Goal: Check status: Check status

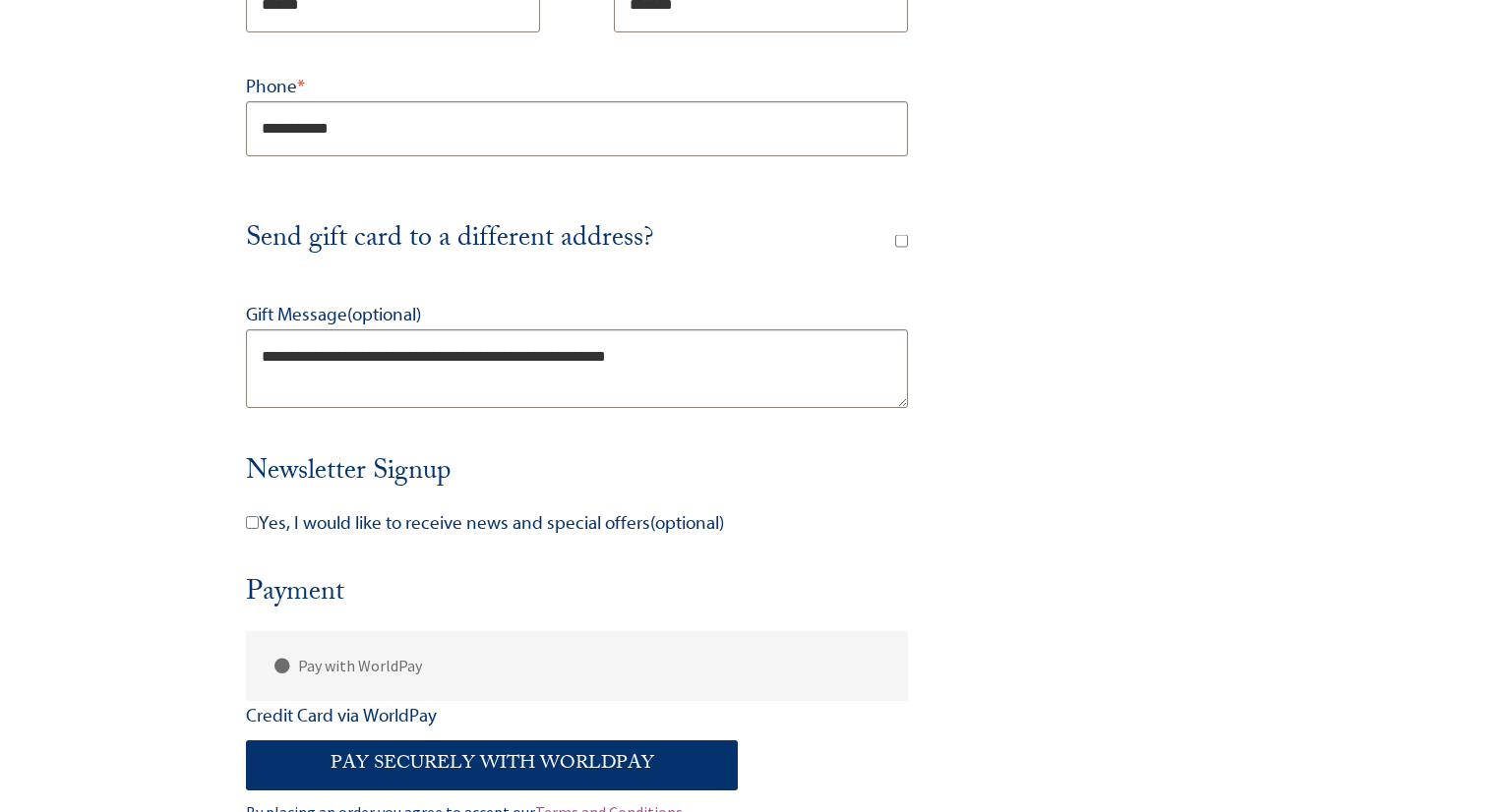
scroll to position [1203, 0]
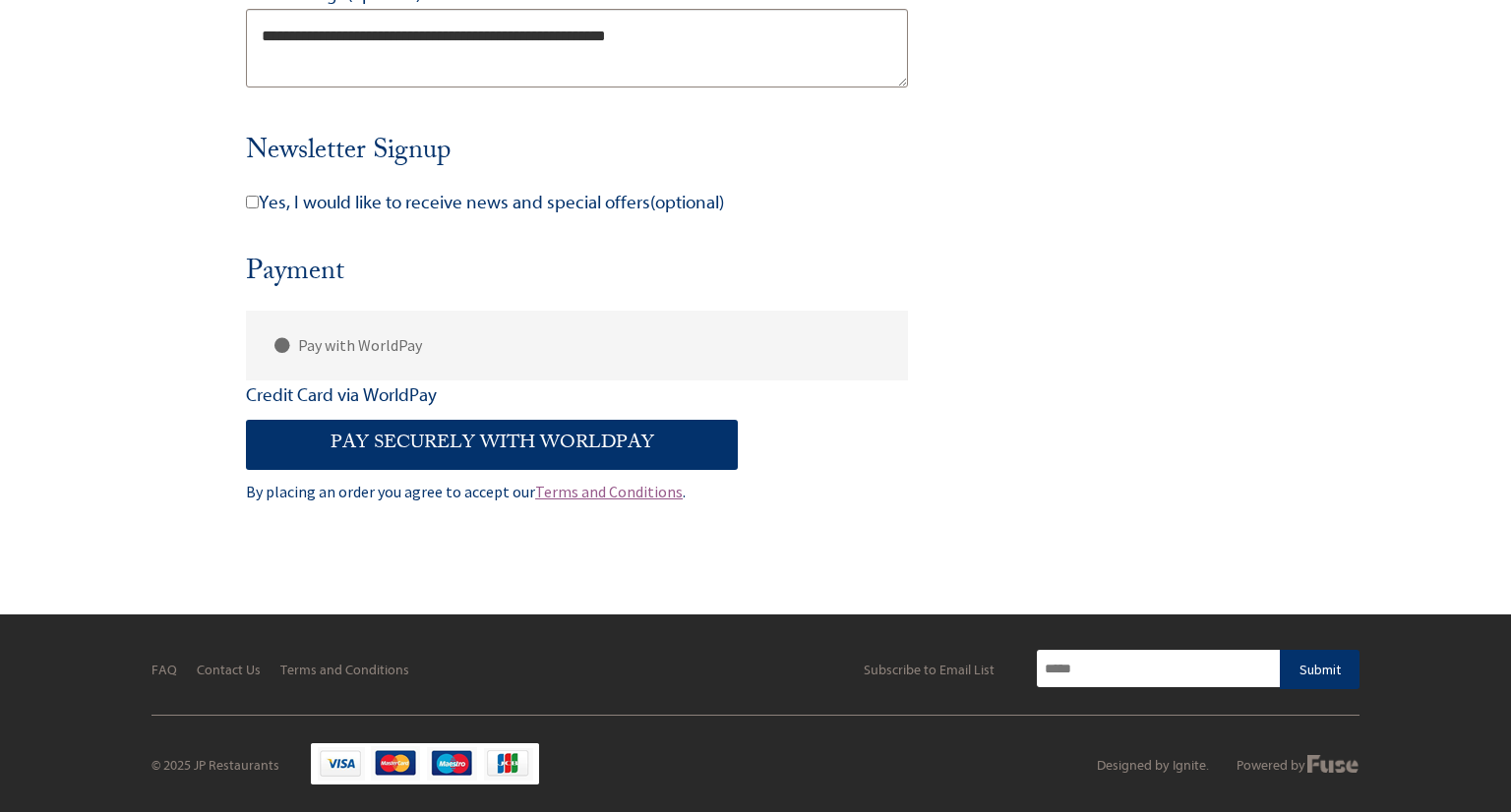
click at [496, 441] on button "Pay securely with WorldPay" at bounding box center [492, 443] width 492 height 49
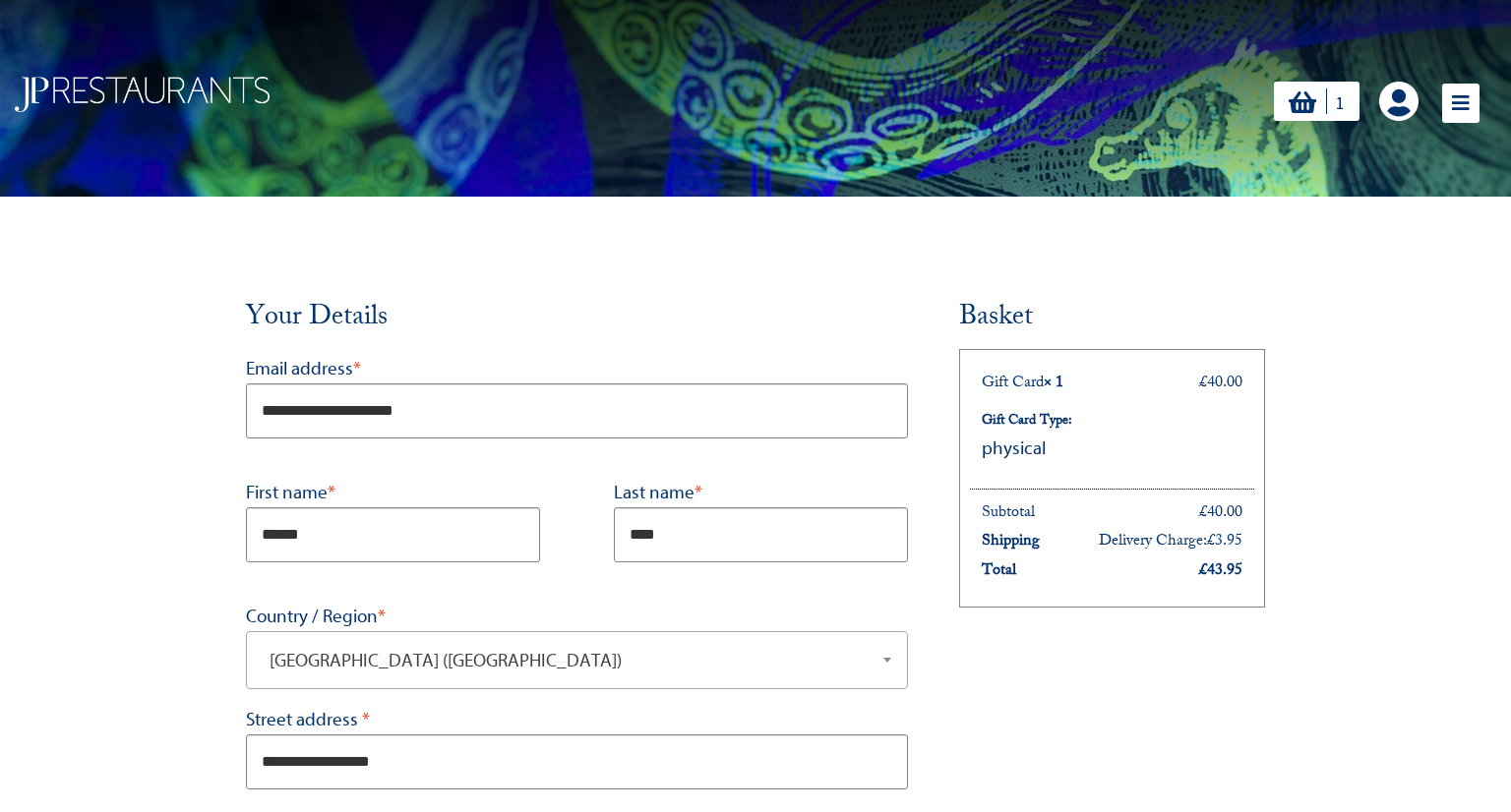
click at [172, 95] on img at bounding box center [142, 94] width 255 height 35
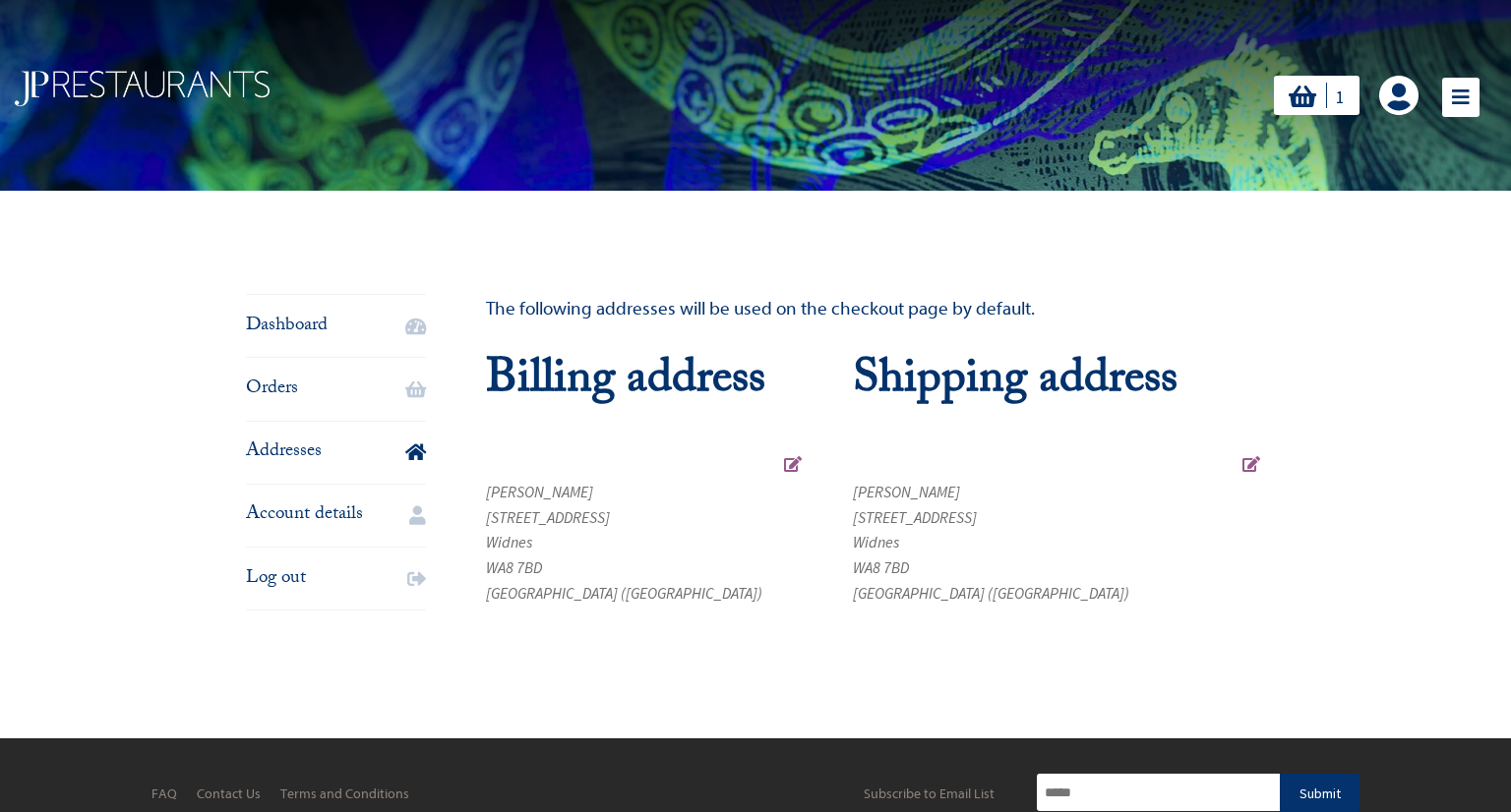
scroll to position [8, 0]
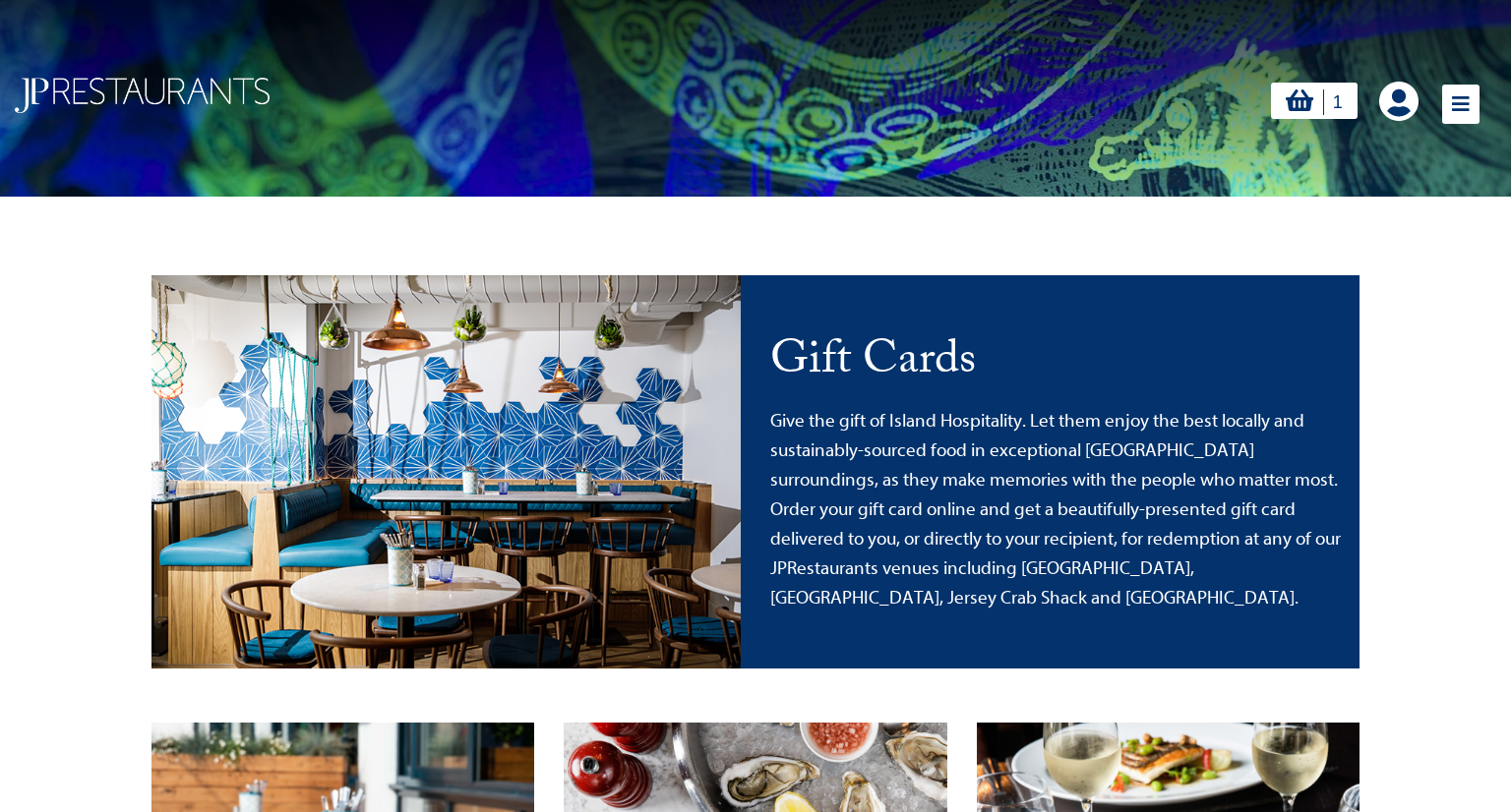
click at [1455, 101] on icon at bounding box center [1460, 104] width 37 height 39
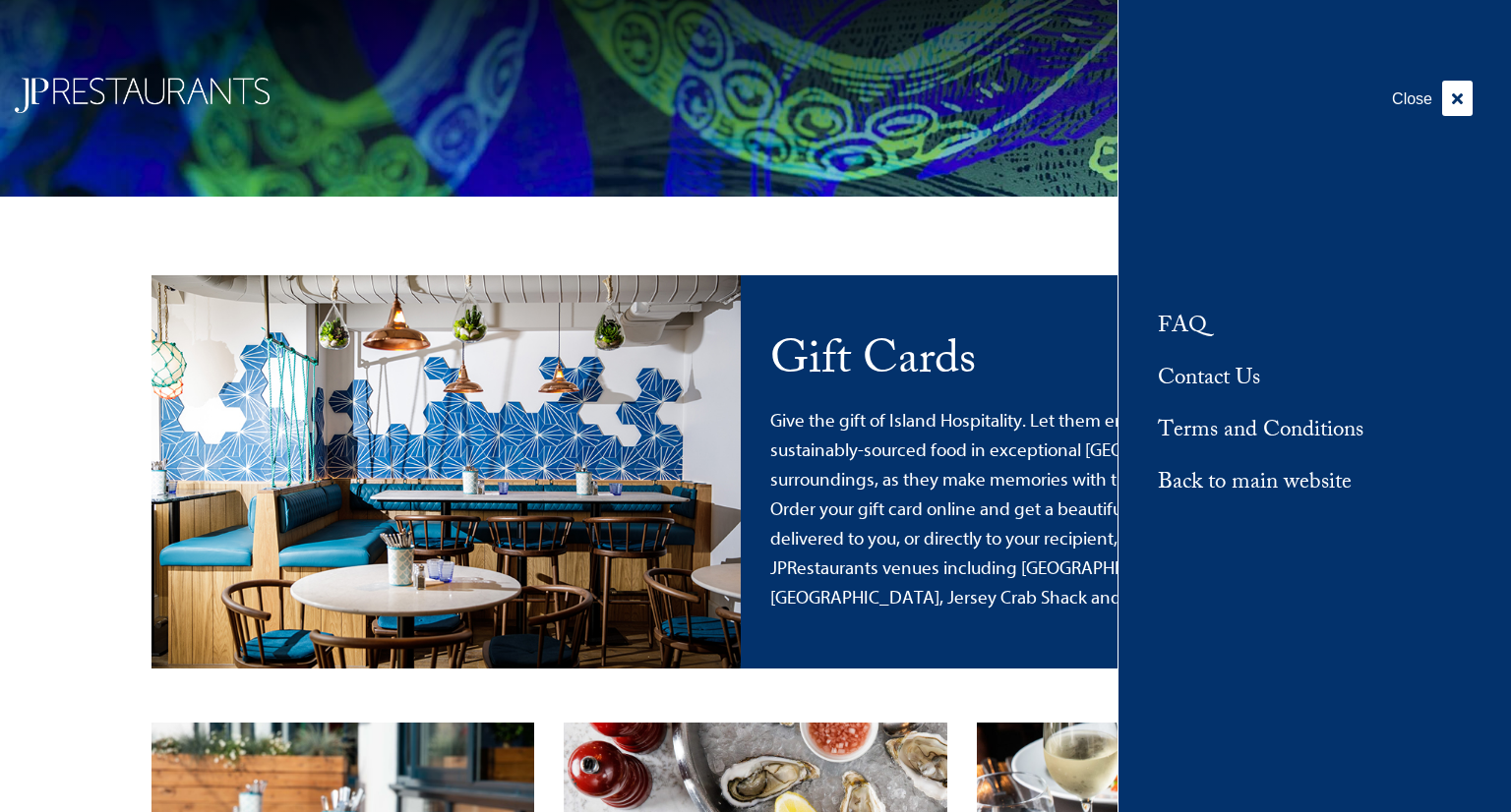
click at [1455, 101] on icon at bounding box center [1457, 98] width 31 height 35
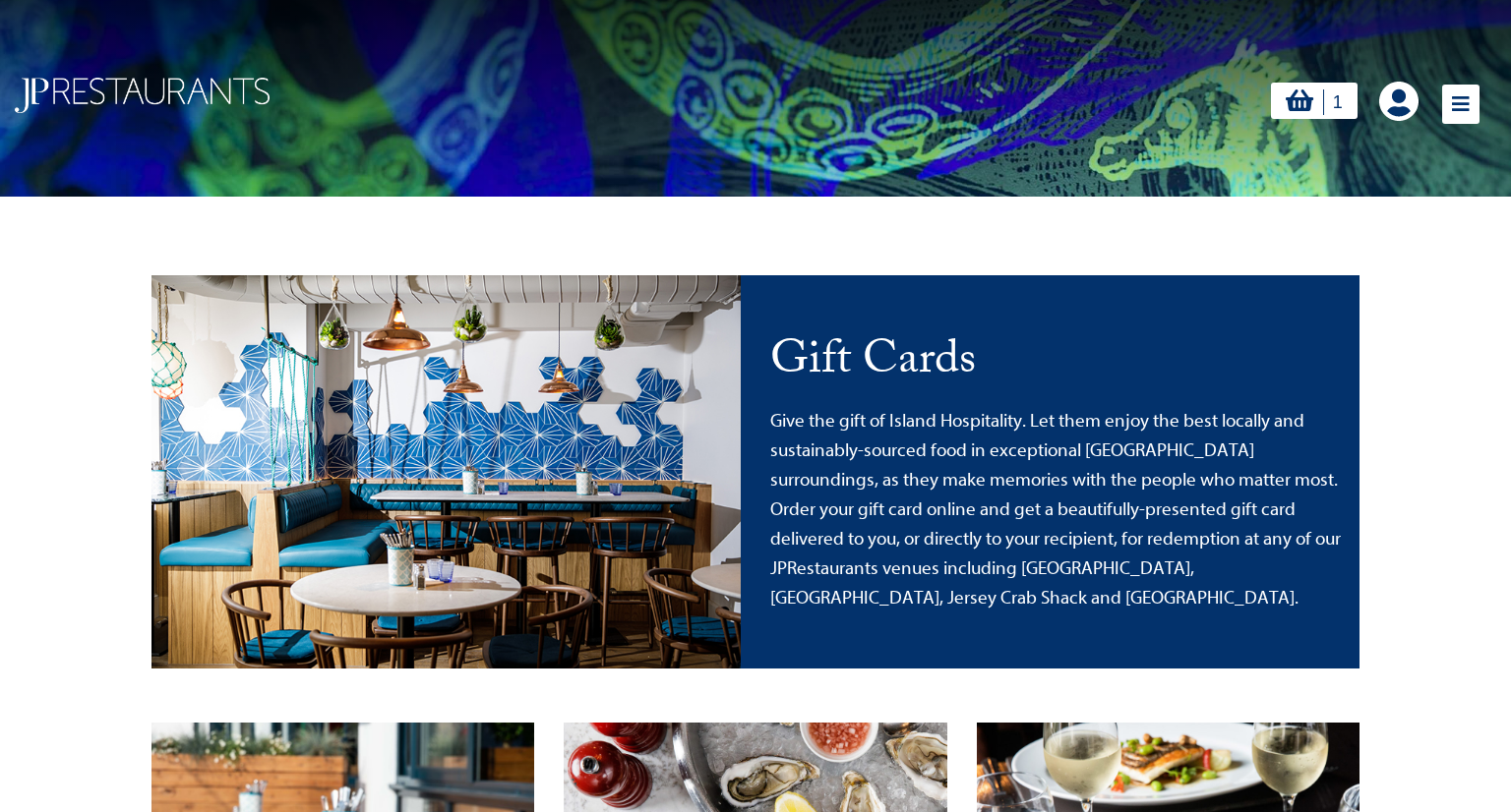
click at [1396, 100] on link at bounding box center [1398, 101] width 39 height 39
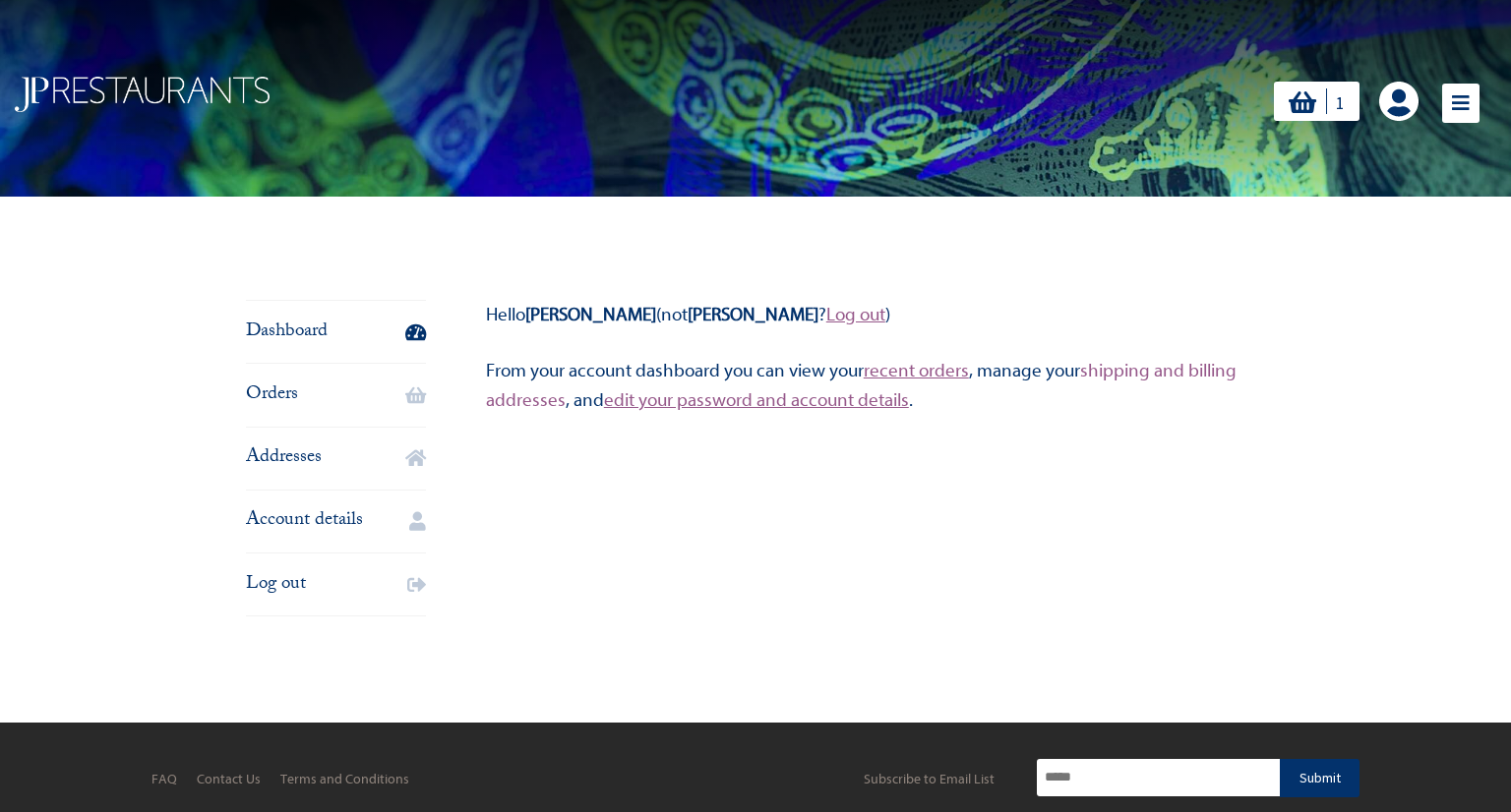
click at [518, 405] on link "shipping and billing addresses" at bounding box center [860, 385] width 751 height 51
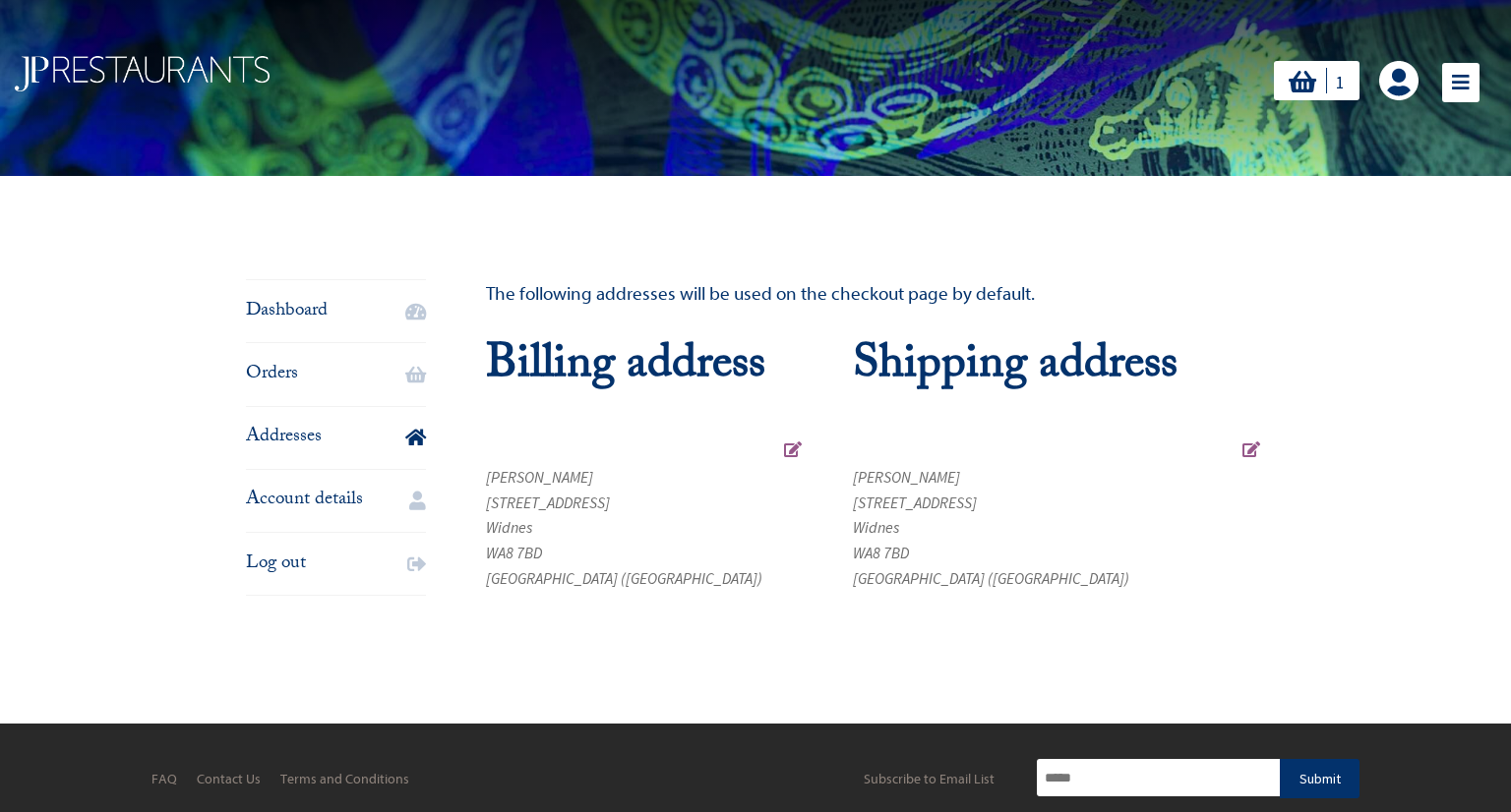
scroll to position [14, 0]
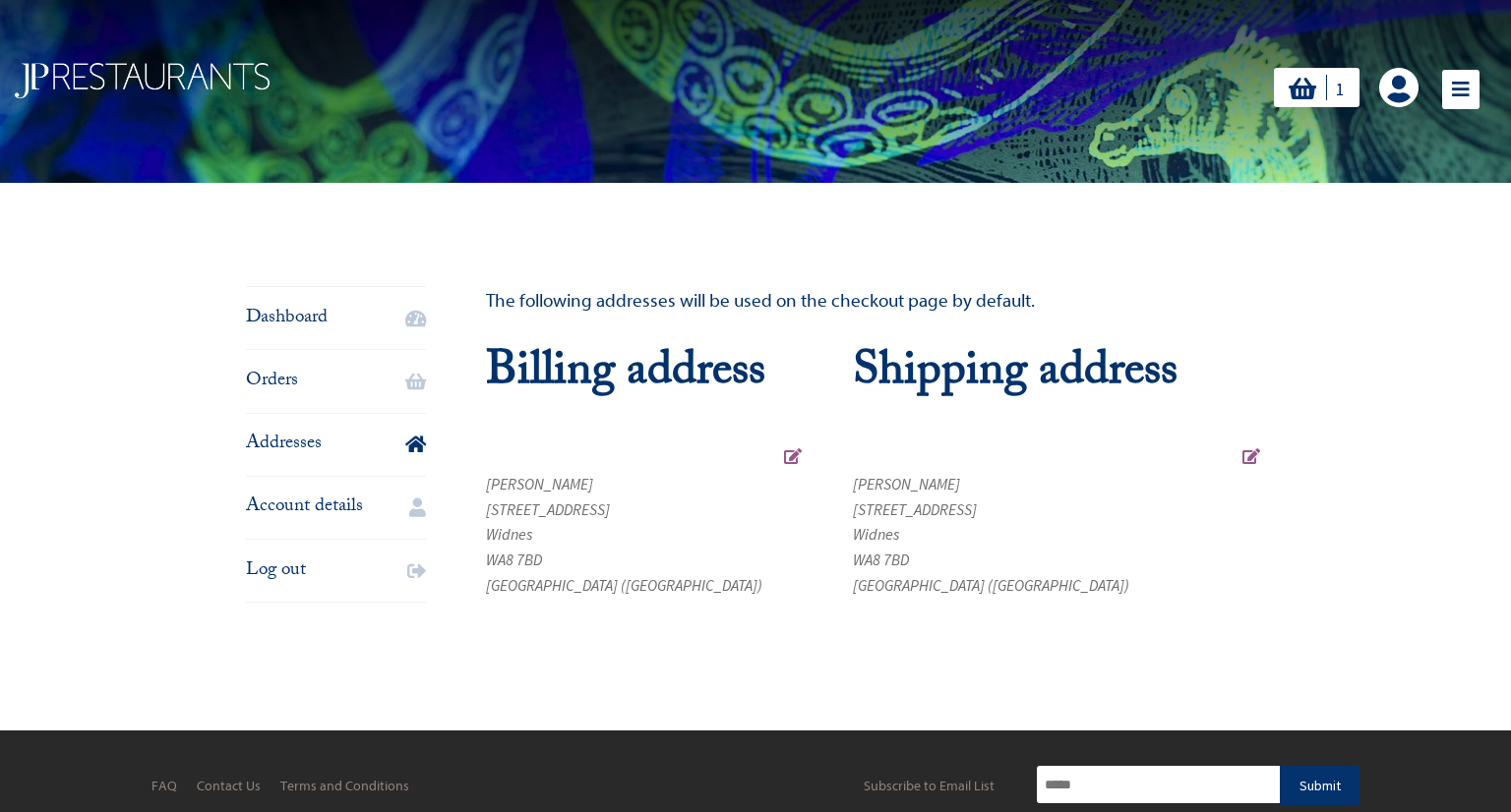
click at [264, 441] on link "Addresses" at bounding box center [336, 444] width 180 height 62
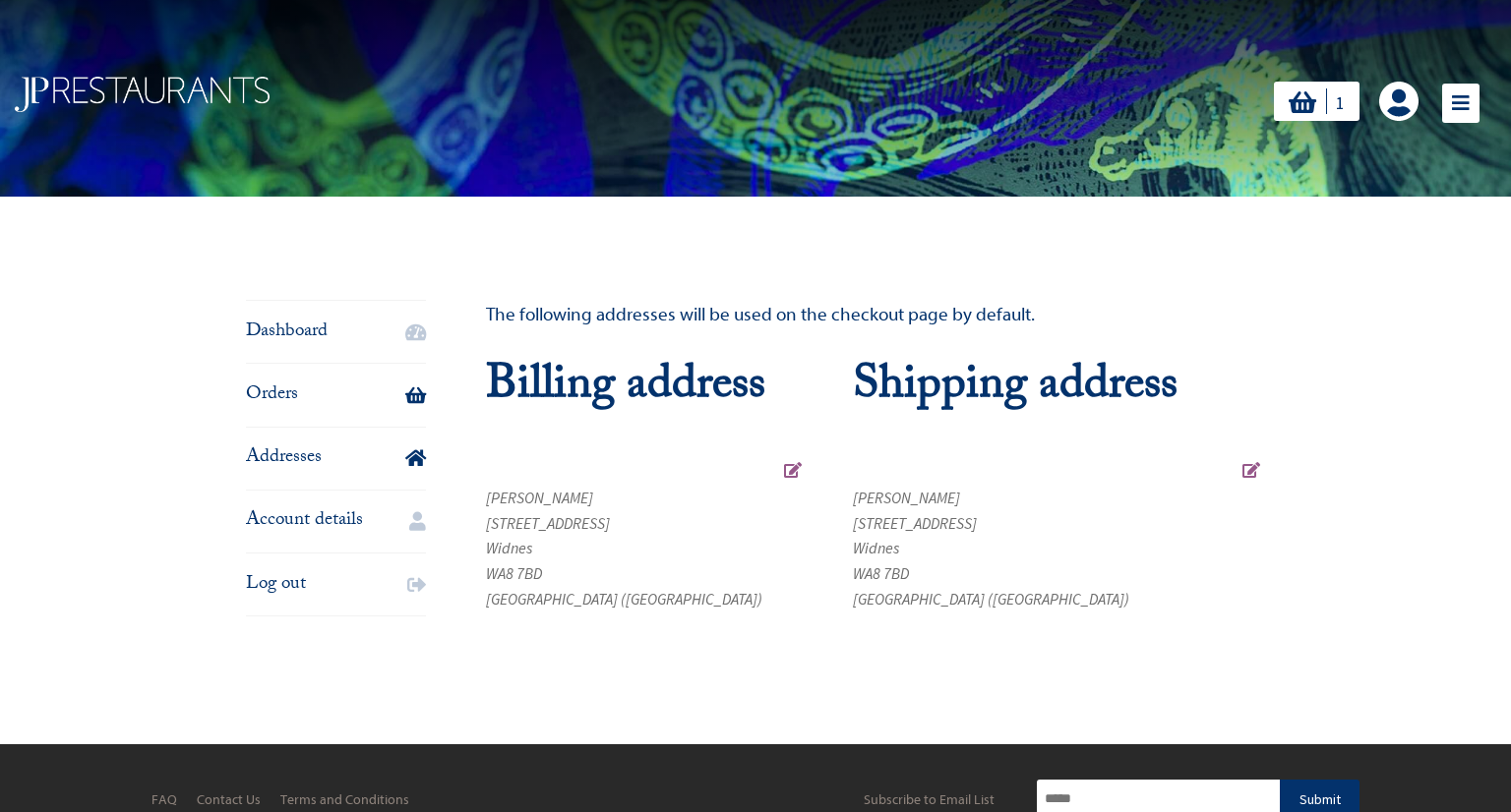
click at [280, 397] on link "Orders" at bounding box center [336, 395] width 180 height 62
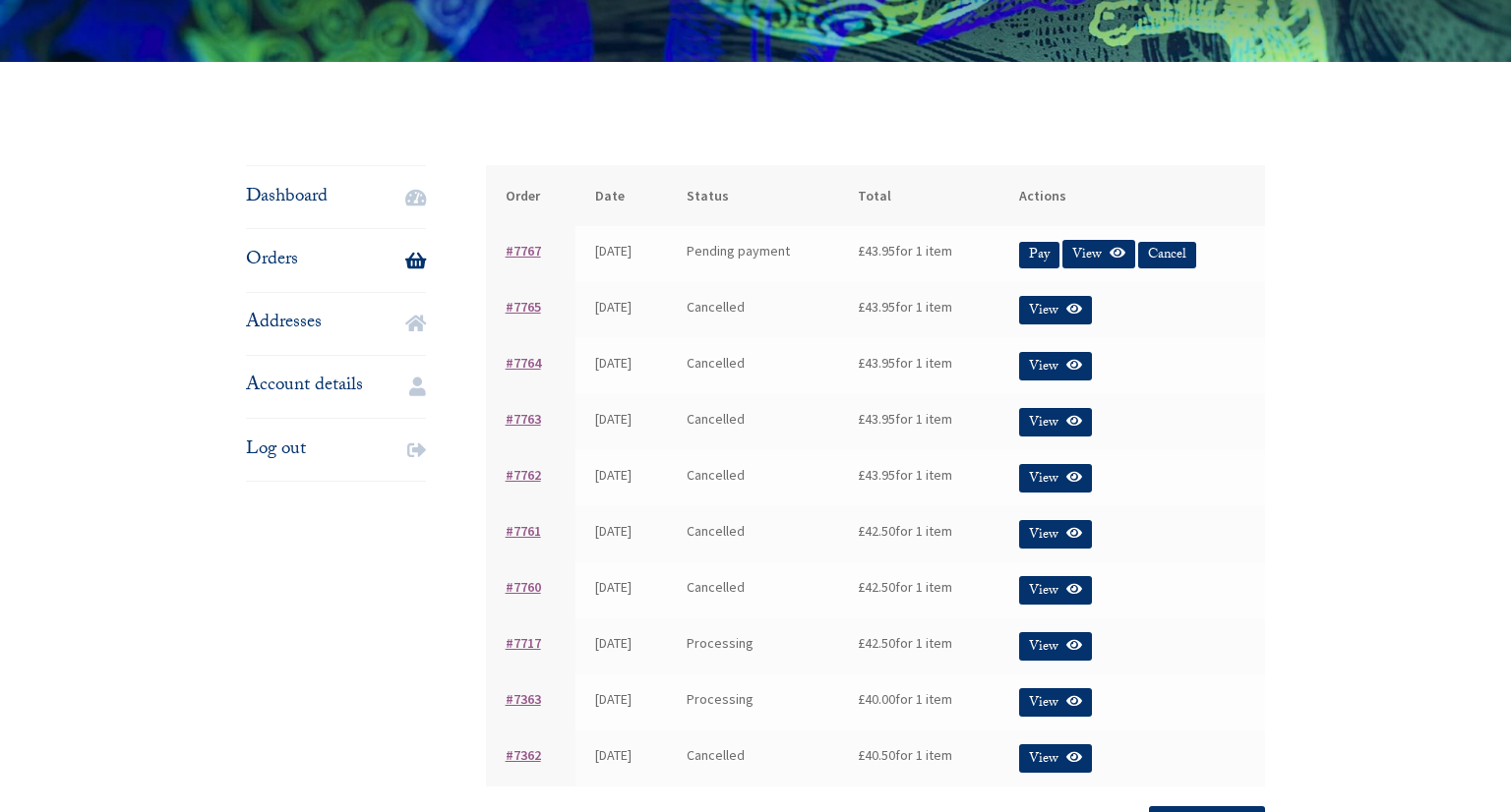
scroll to position [131, 0]
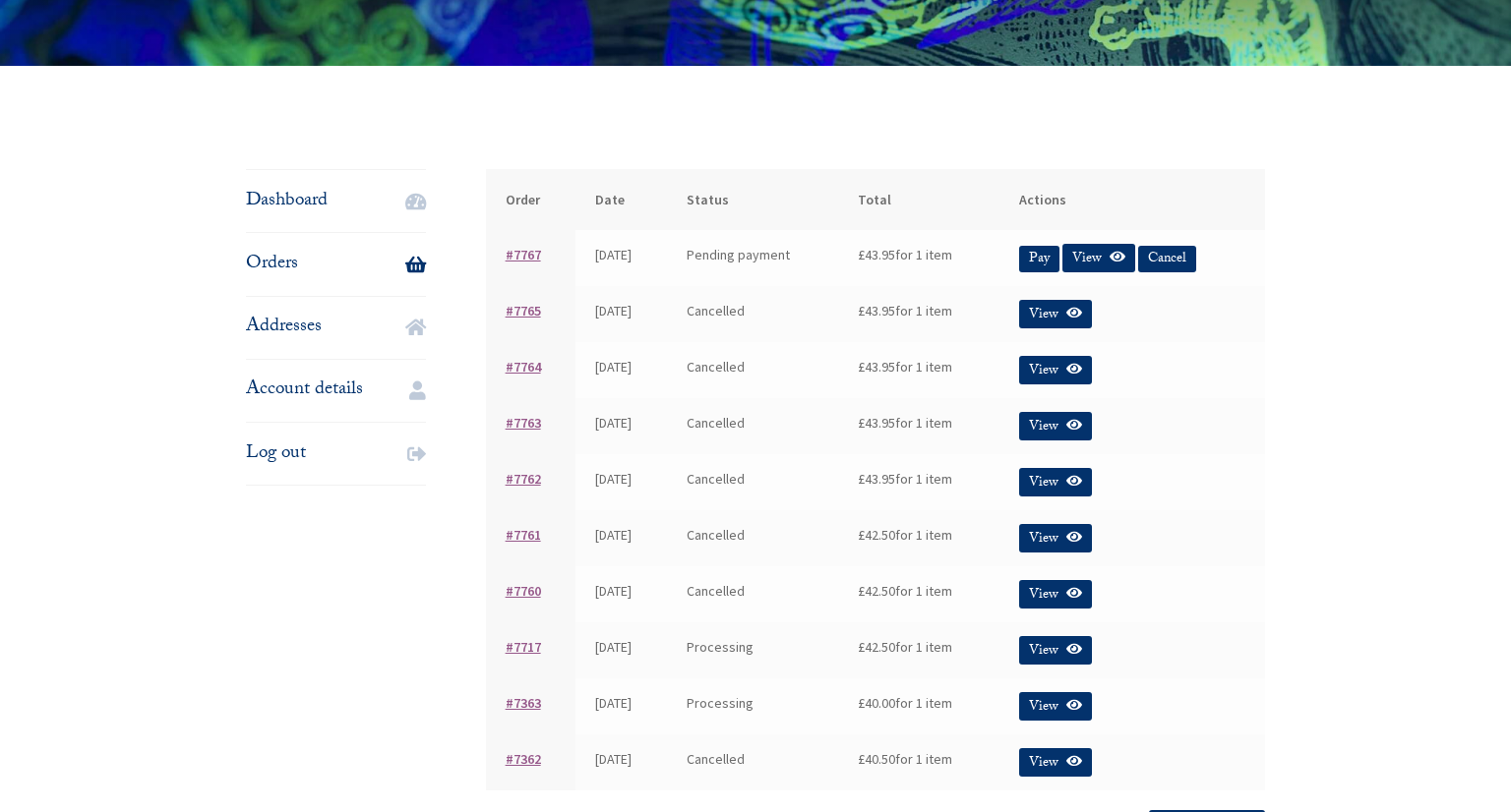
click at [1081, 654] on link "View" at bounding box center [1055, 650] width 73 height 29
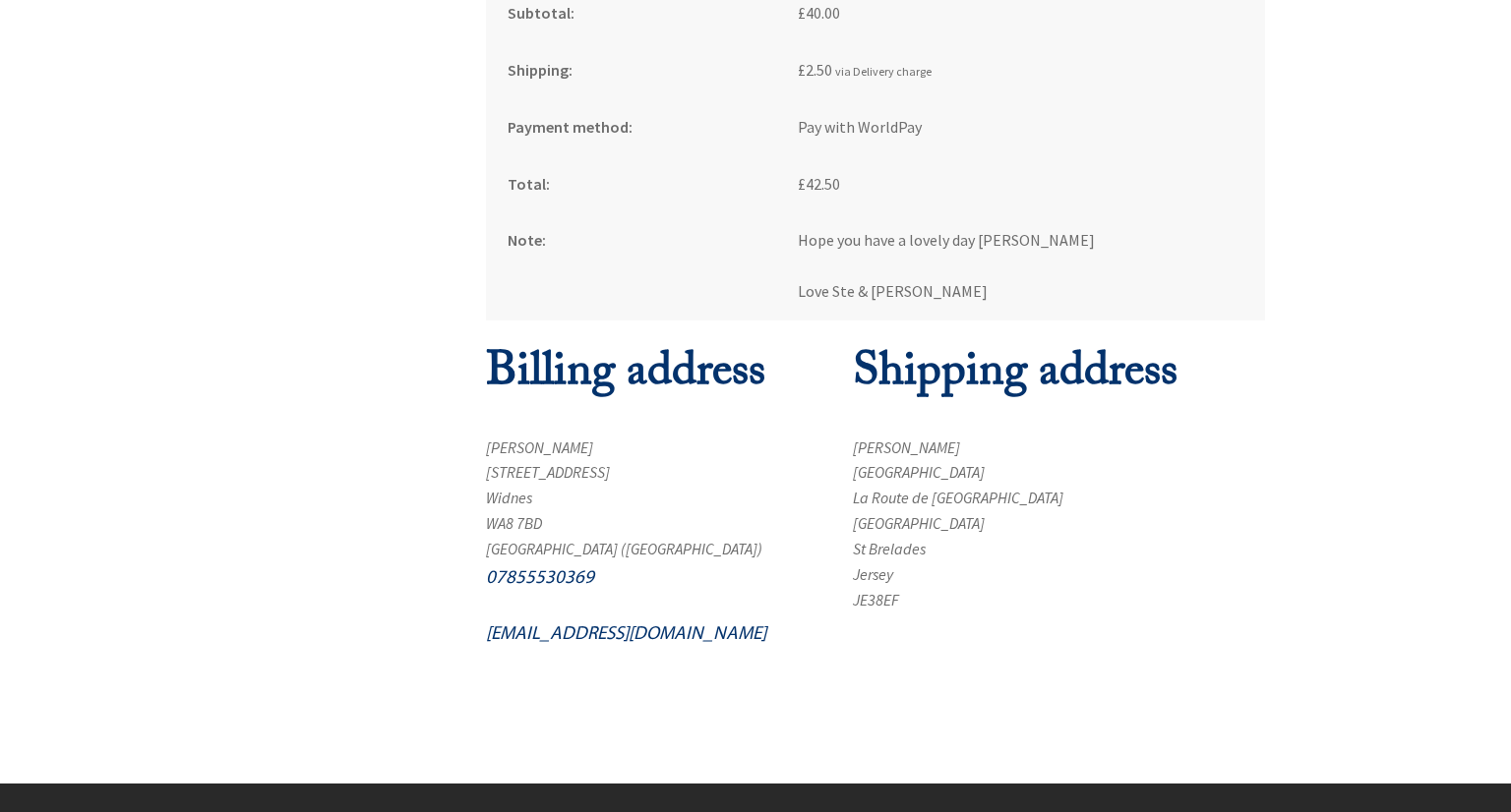
scroll to position [637, 0]
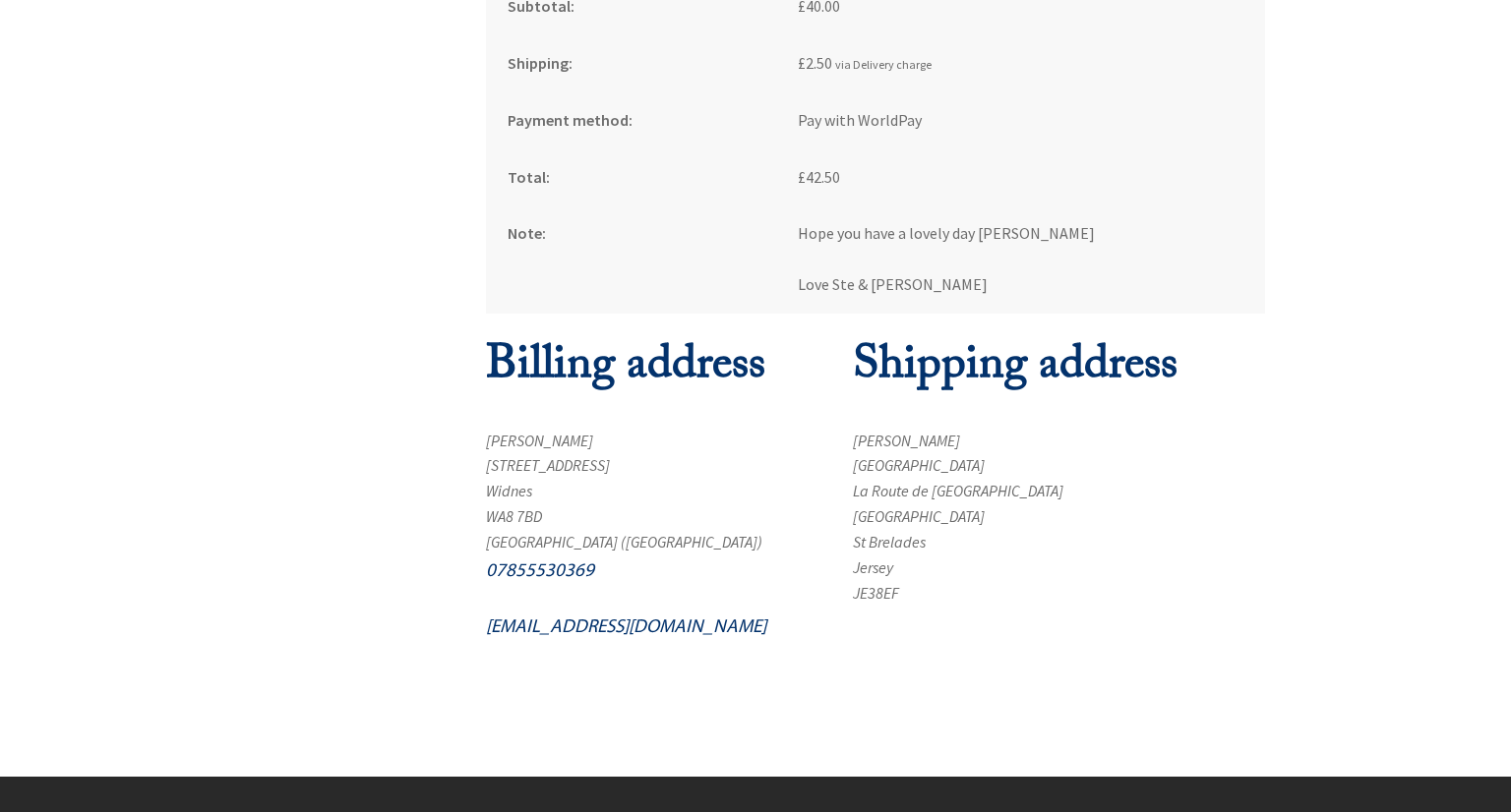
click at [967, 598] on address "[PERSON_NAME] [PERSON_NAME][GEOGRAPHIC_DATA] [GEOGRAPHIC_DATA] [GEOGRAPHIC_DATA…" at bounding box center [1058, 517] width 412 height 178
